Goal: Information Seeking & Learning: Compare options

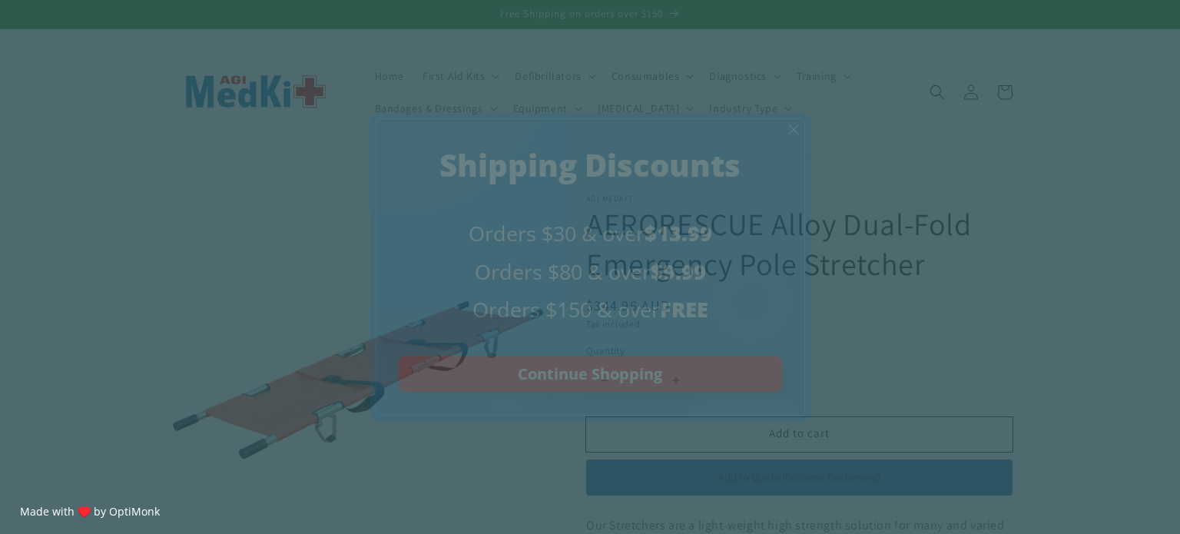
click at [787, 122] on span "X" at bounding box center [793, 130] width 12 height 18
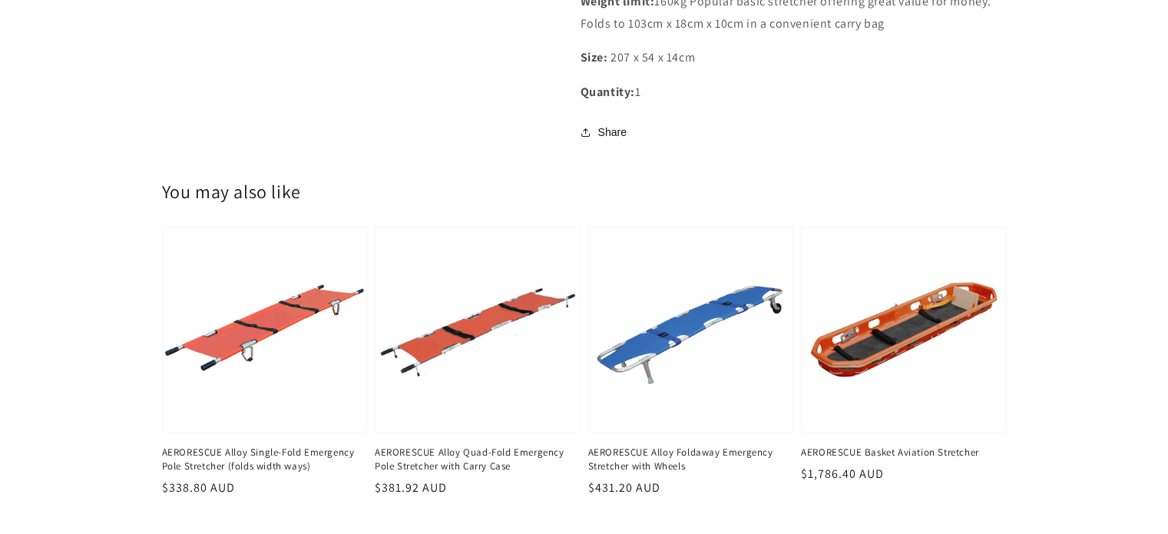
scroll to position [691, 0]
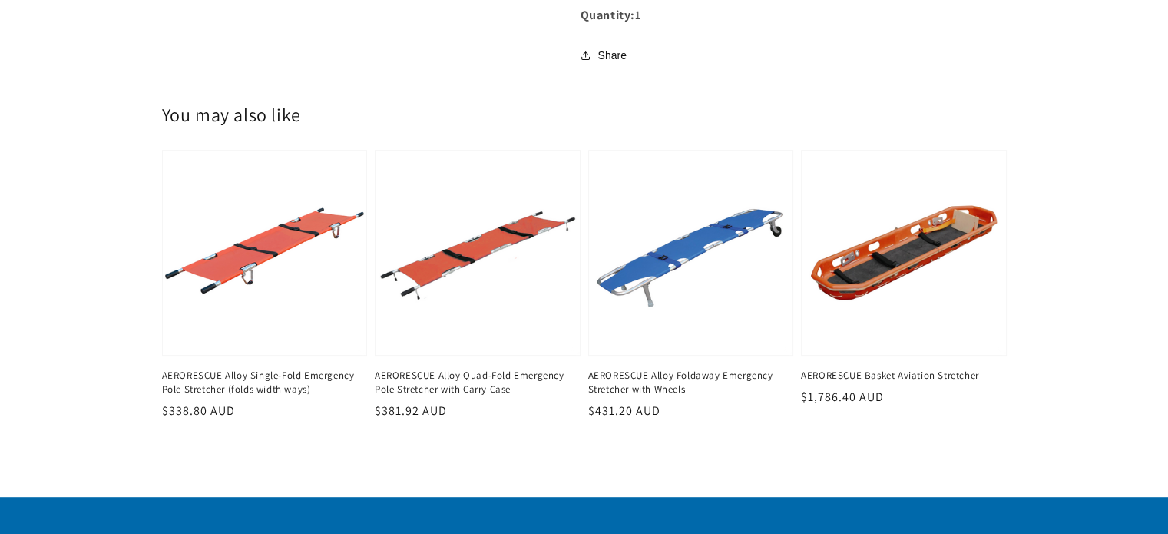
click at [275, 392] on link "AERORESCUE Alloy Single-Fold Emergency Pole Stretcher (folds width ways)" at bounding box center [260, 383] width 197 height 28
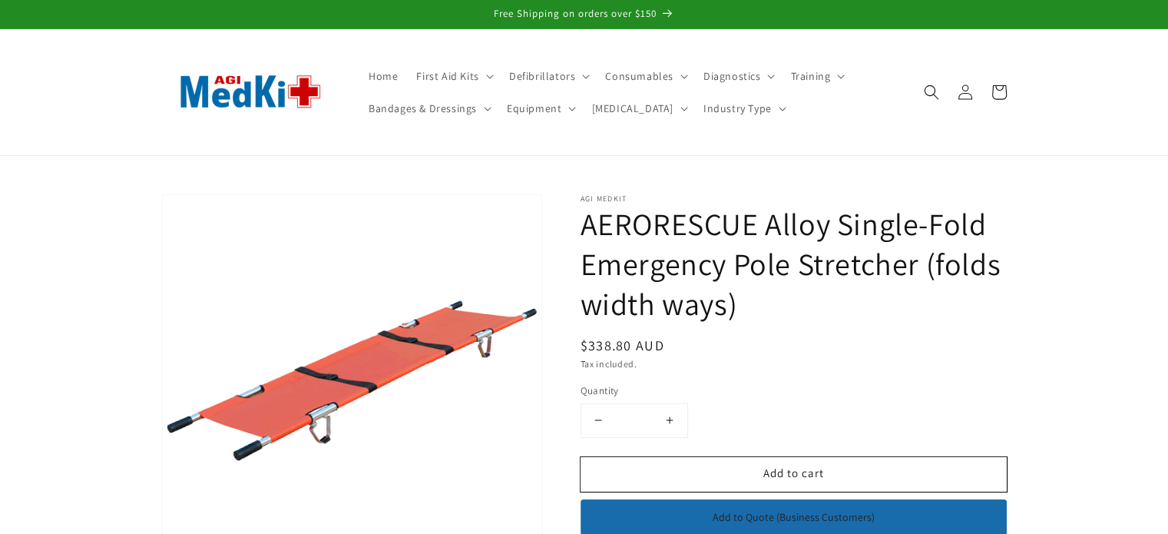
scroll to position [77, 0]
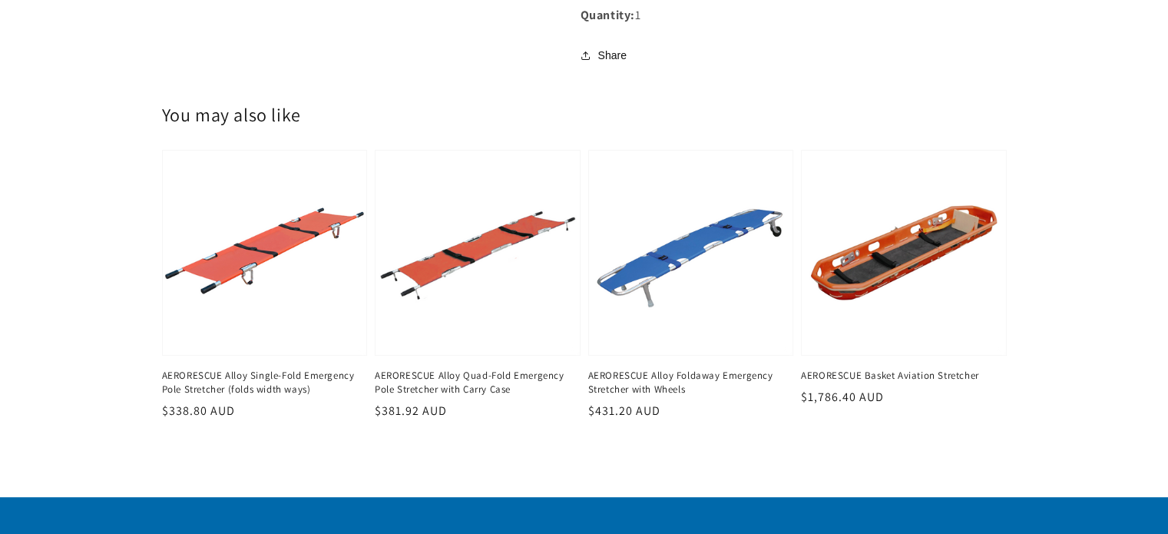
scroll to position [768, 0]
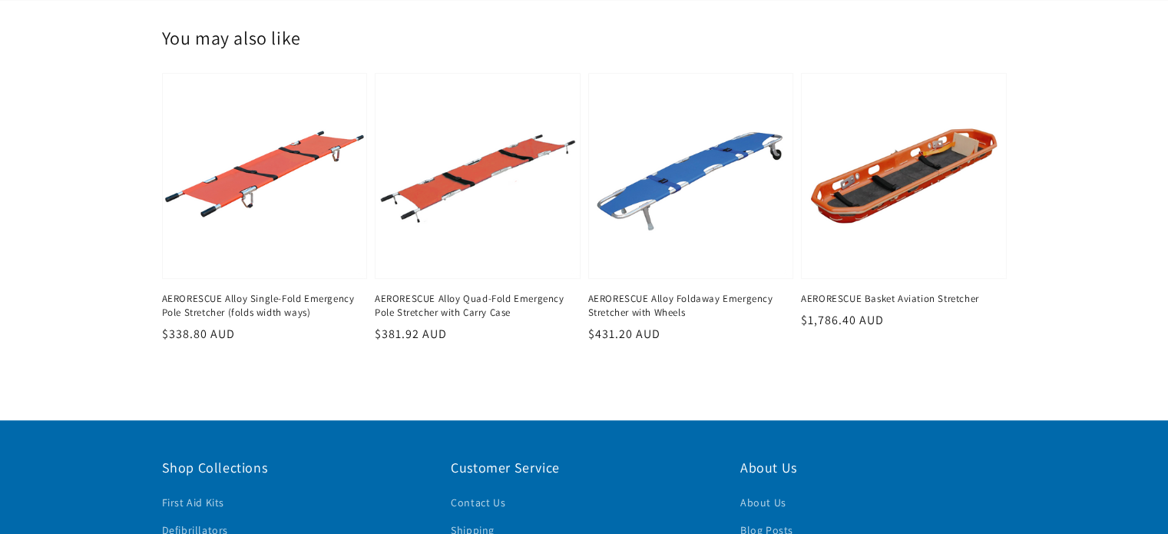
click at [671, 302] on link "AERORESCUE Alloy Foldaway Emergency Stretcher with Wheels" at bounding box center [686, 306] width 197 height 28
